Goal: Task Accomplishment & Management: Manage account settings

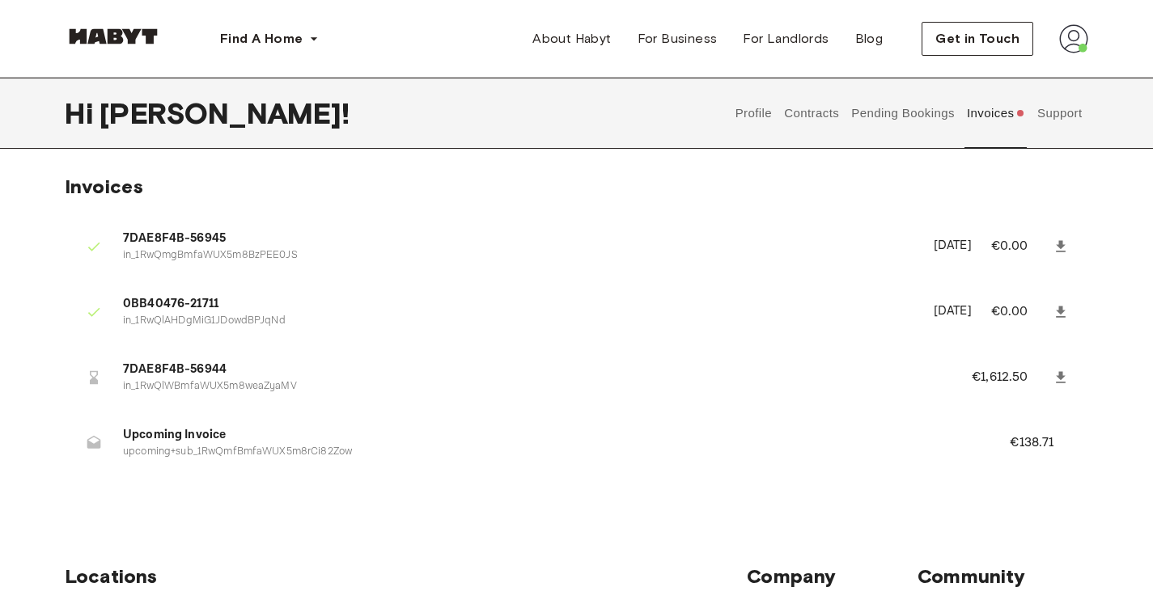
click at [908, 113] on button "Pending Bookings" at bounding box center [903, 113] width 108 height 71
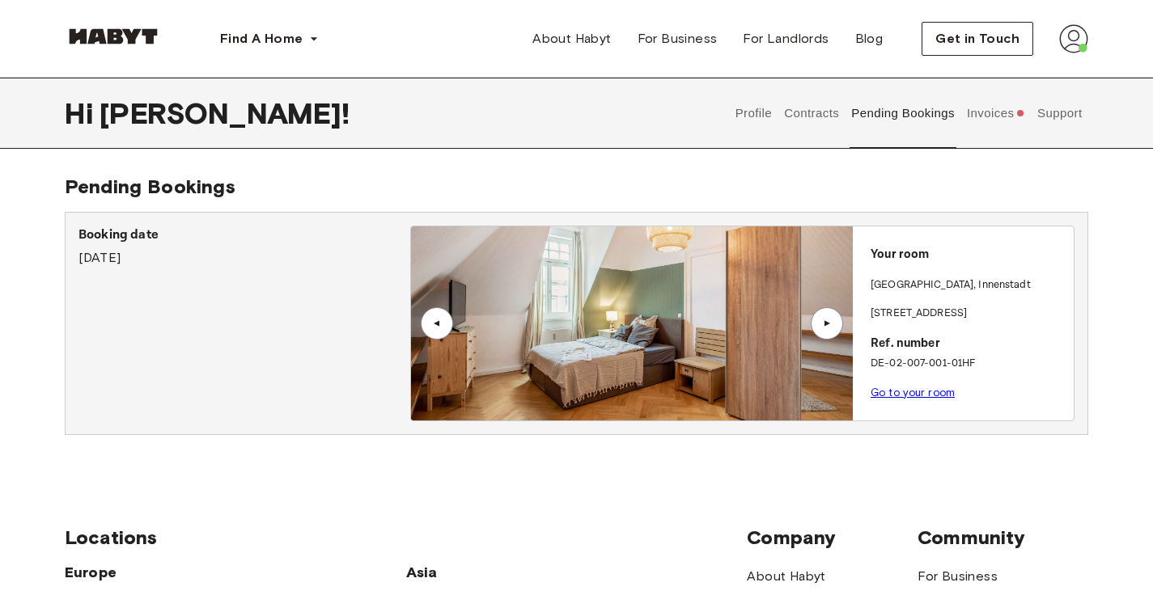
click at [1001, 109] on button "Invoices" at bounding box center [995, 113] width 62 height 71
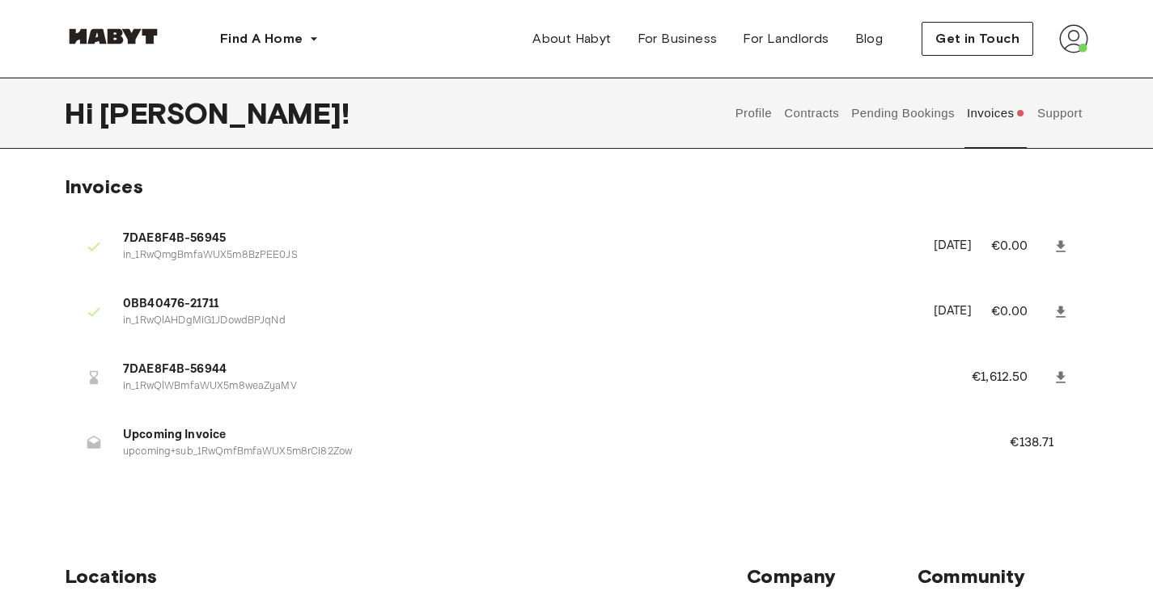
click at [1067, 125] on button "Support" at bounding box center [1059, 113] width 49 height 71
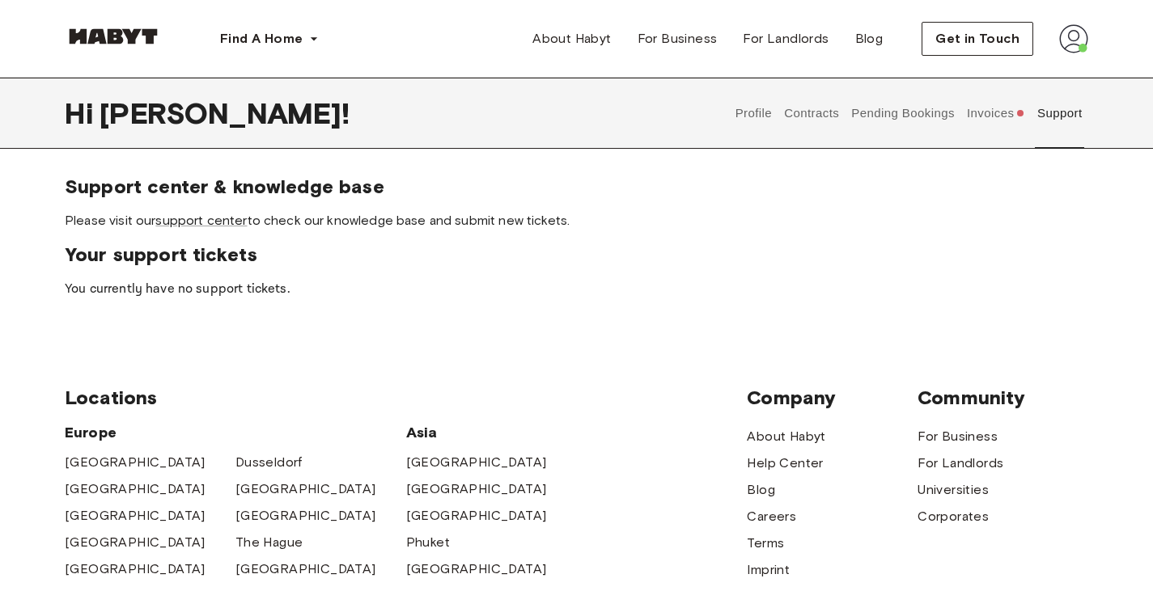
click at [979, 115] on button "Invoices" at bounding box center [995, 113] width 62 height 71
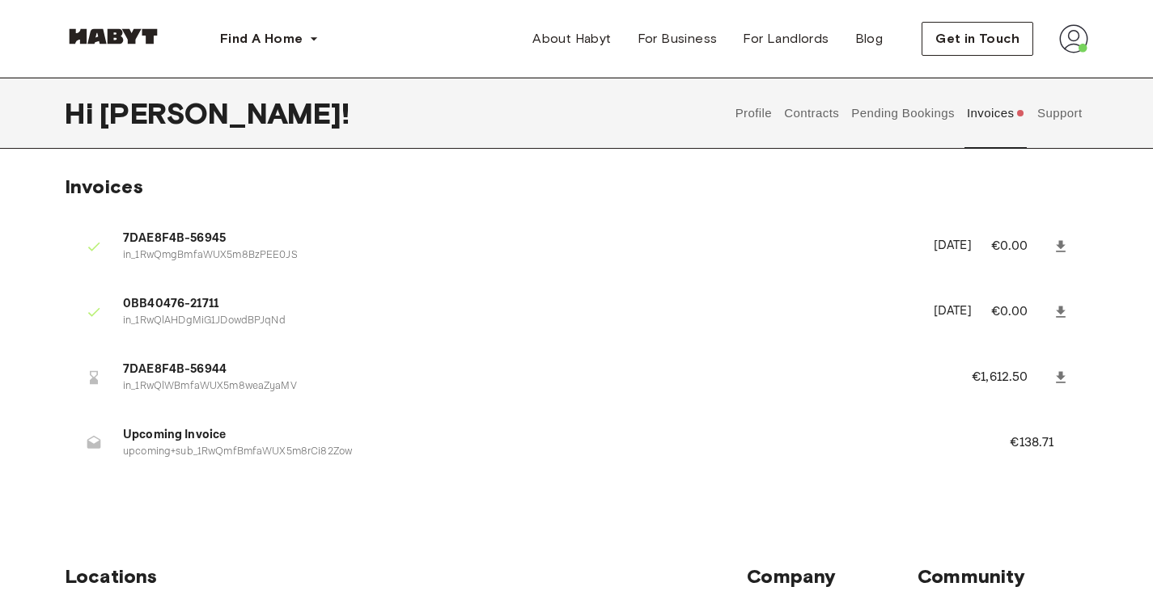
click at [891, 111] on button "Pending Bookings" at bounding box center [903, 113] width 108 height 71
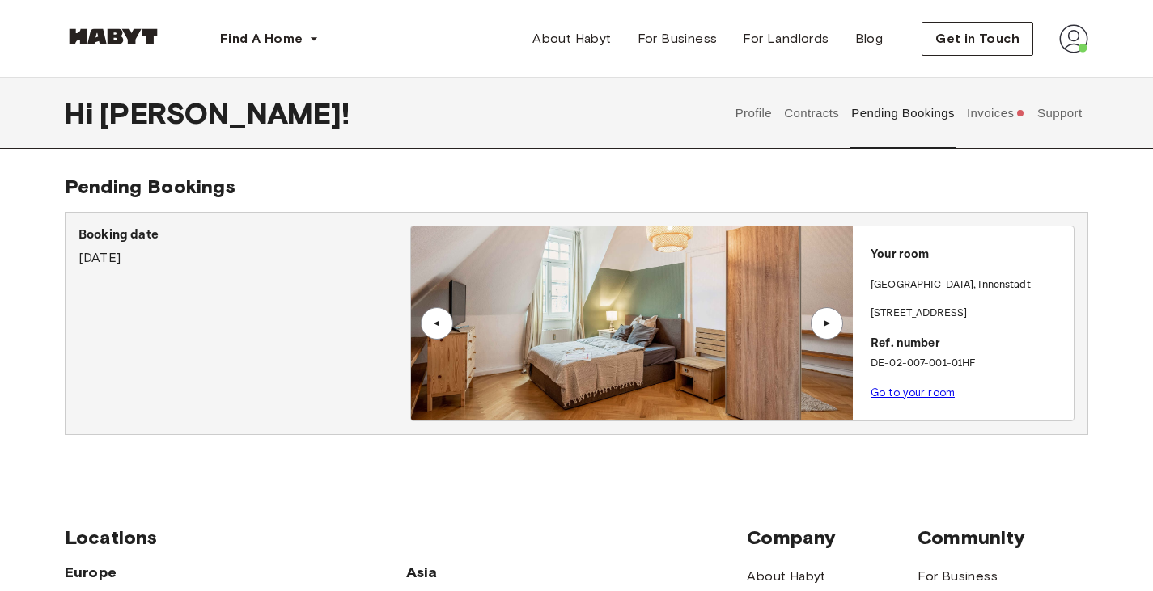
click at [925, 390] on link "Go to your room" at bounding box center [912, 393] width 84 height 12
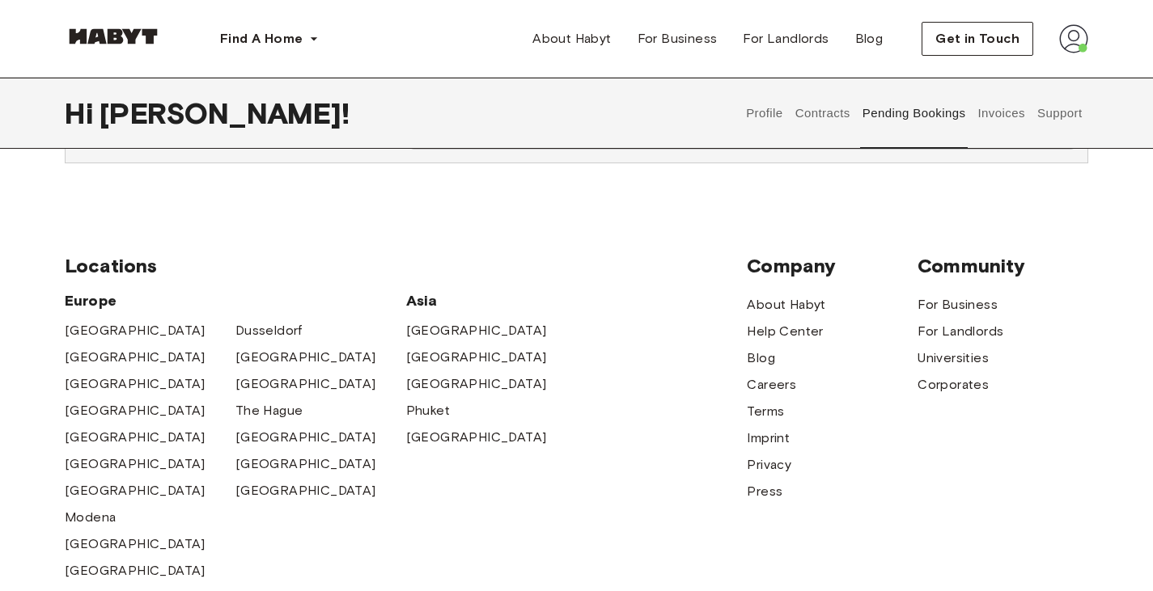
scroll to position [275, 0]
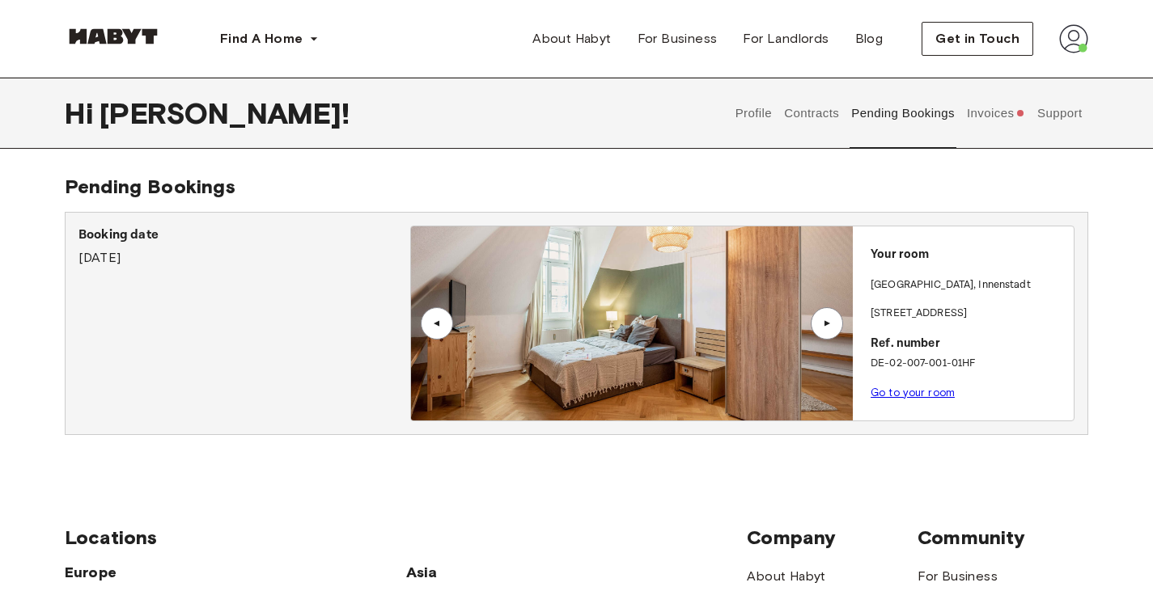
click at [806, 105] on button "Contracts" at bounding box center [811, 113] width 59 height 71
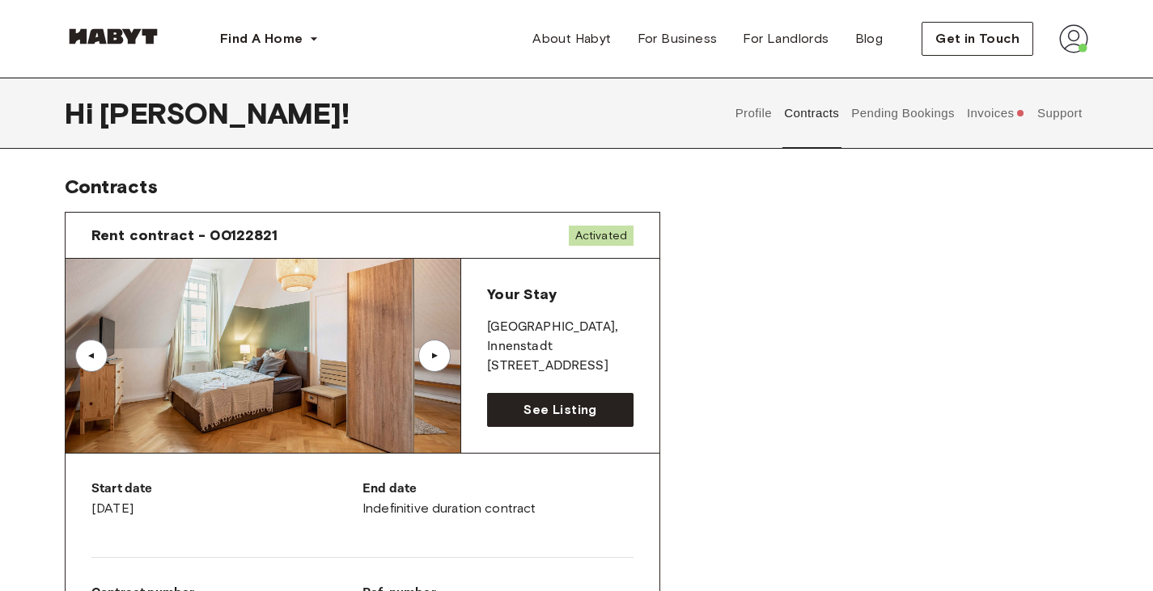
click at [995, 114] on button "Invoices" at bounding box center [995, 113] width 62 height 71
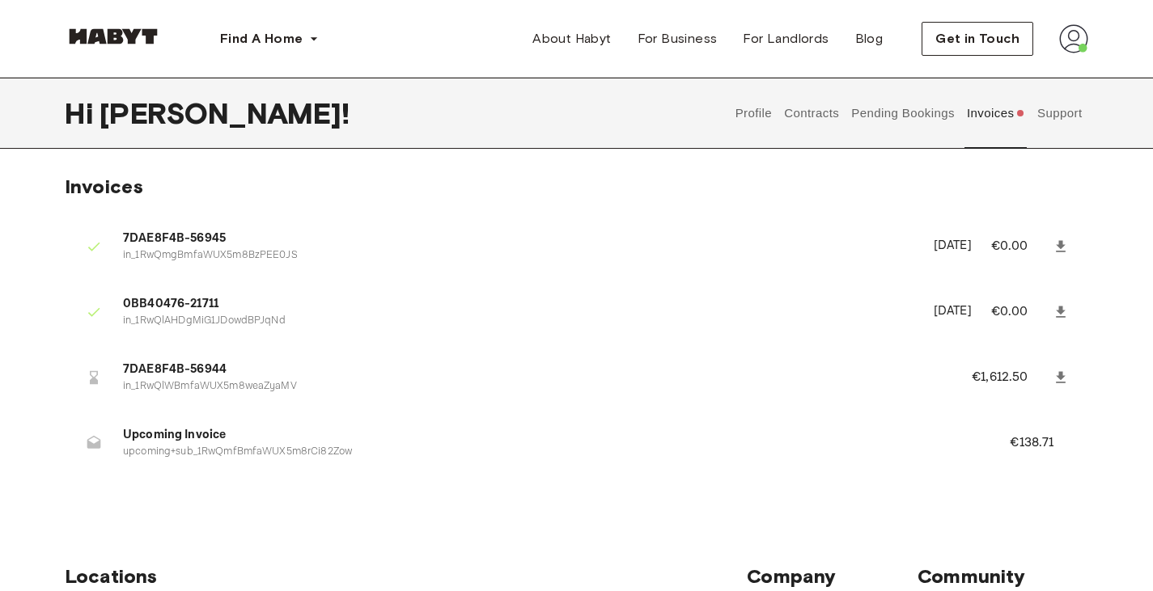
click at [633, 390] on p "in_1RwQlWBmfaWUX5m8weaZyaMV" at bounding box center [528, 386] width 810 height 15
